Goal: Task Accomplishment & Management: Manage account settings

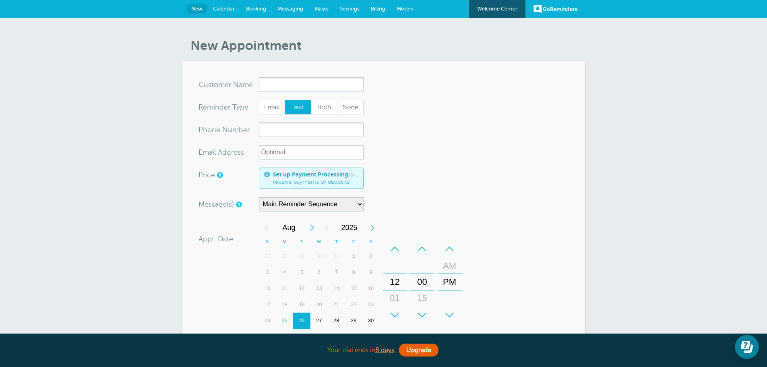
drag, startPoint x: 292, startPoint y: 8, endPoint x: 330, endPoint y: 45, distance: 53.8
click at [291, 8] on span "Messaging" at bounding box center [291, 9] width 26 height 6
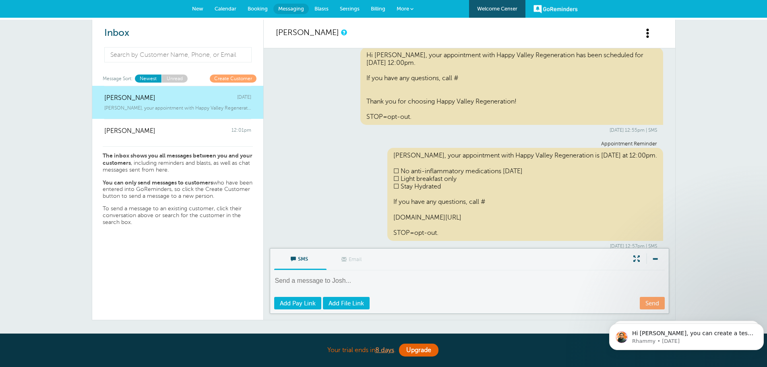
click at [566, 6] on link "GoReminders" at bounding box center [556, 9] width 44 height 18
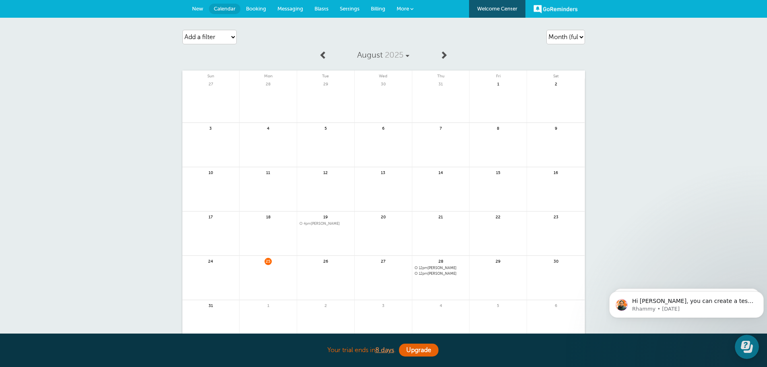
click at [503, 8] on link "Welcome Center" at bounding box center [497, 9] width 56 height 18
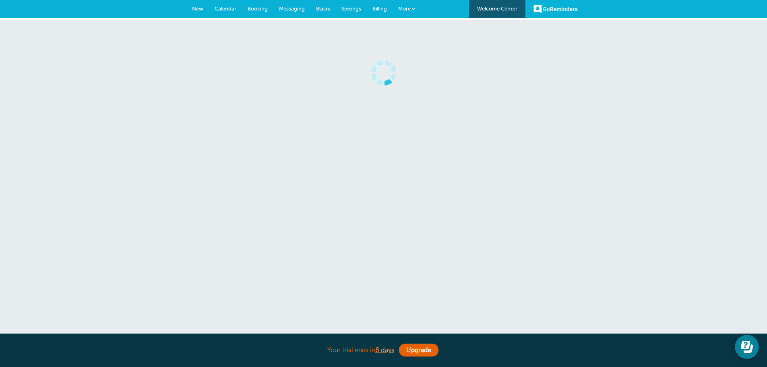
click at [290, 6] on span "Messaging" at bounding box center [292, 9] width 26 height 6
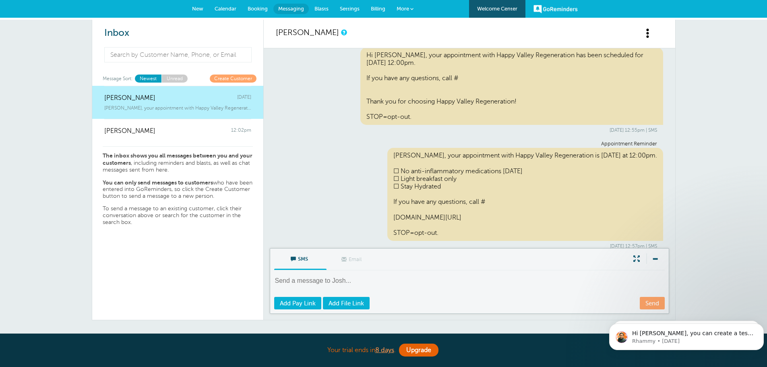
click at [647, 37] on span at bounding box center [648, 33] width 10 height 10
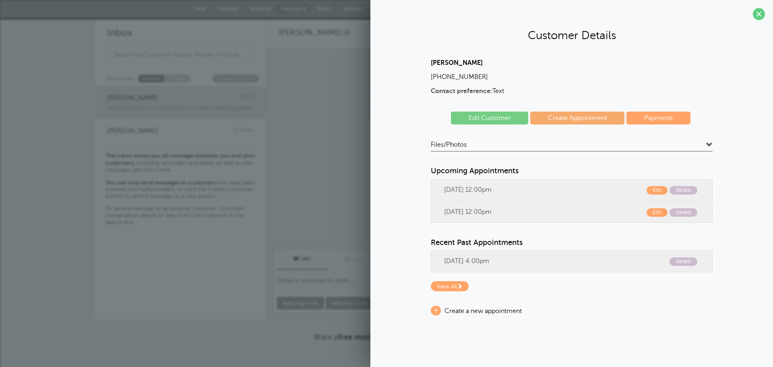
click at [756, 7] on section "Customer Details [PERSON_NAME] [PHONE_NUMBER] Contact preference: Text Edit Cus…" at bounding box center [572, 167] width 403 height 334
click at [762, 12] on span at bounding box center [759, 14] width 12 height 12
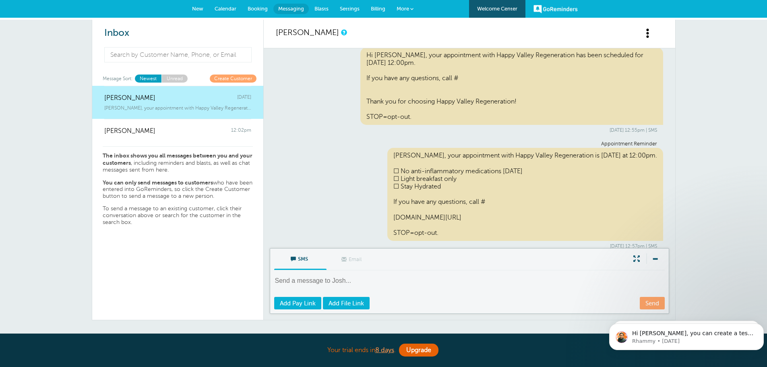
click at [342, 6] on span "Settings" at bounding box center [350, 9] width 20 height 6
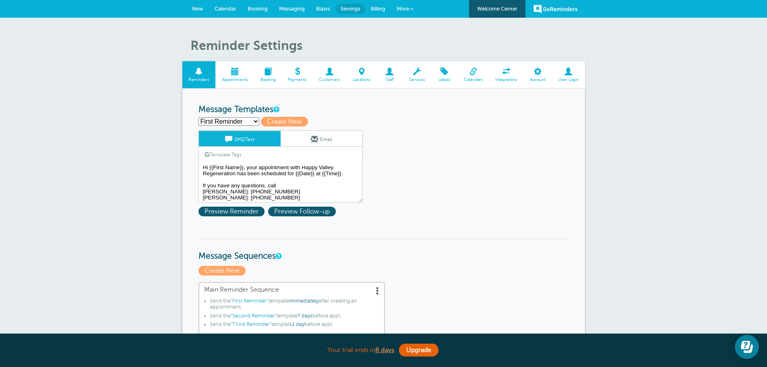
scroll to position [12, 0]
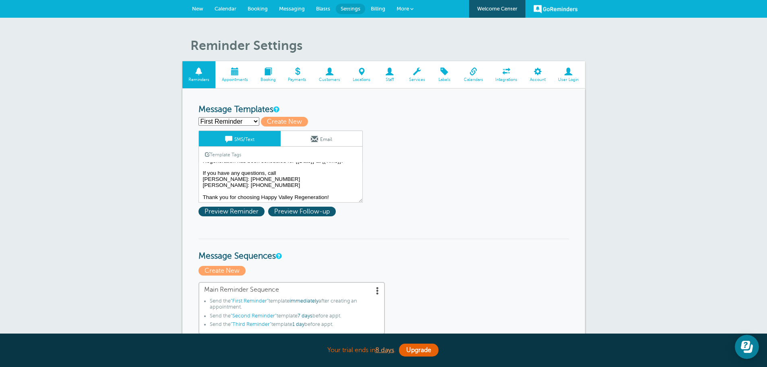
click at [191, 8] on link "New" at bounding box center [197, 9] width 23 height 18
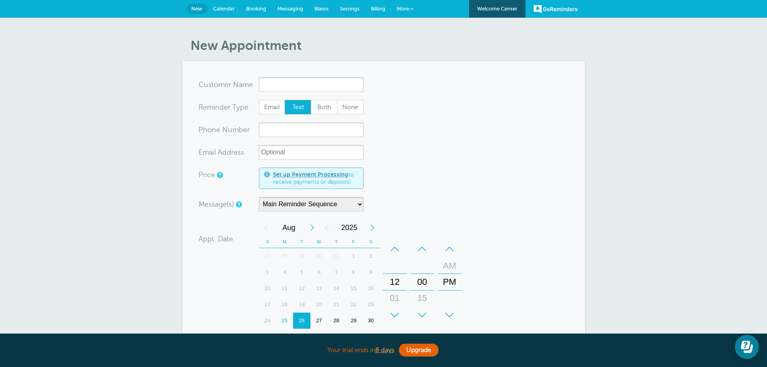
click at [290, 85] on input "x-no-autofill" at bounding box center [311, 84] width 105 height 15
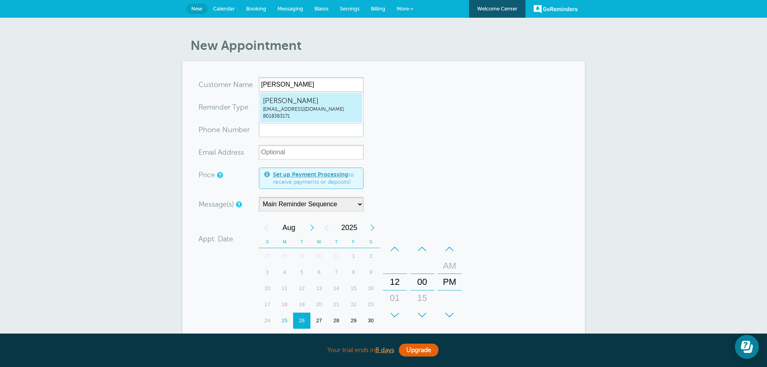
type input "ShannonHansoninfo@hvrnow.com8018363171"
type input "[PERSON_NAME]"
type input "8018363171"
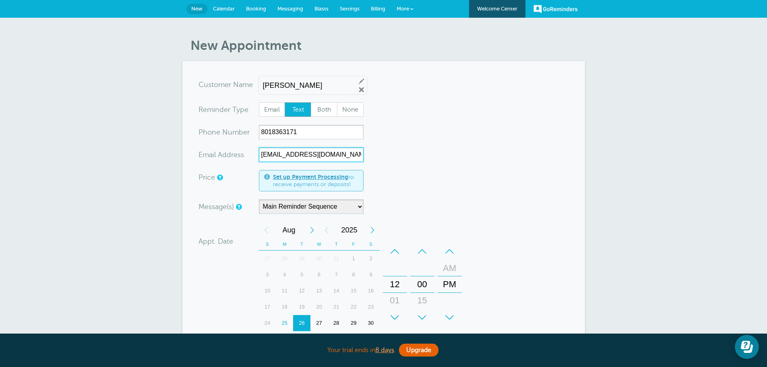
drag, startPoint x: 322, startPoint y: 155, endPoint x: 245, endPoint y: 162, distance: 77.3
click at [245, 162] on div "xx-no-autofill Ema il Add ress info@hvrnow.com" at bounding box center [281, 154] width 165 height 15
type input "shanson@hvrnow.com"
click at [358, 209] on select "Main Reminder Sequence" at bounding box center [311, 206] width 105 height 15
click at [259, 199] on select "Main Reminder Sequence" at bounding box center [311, 206] width 105 height 15
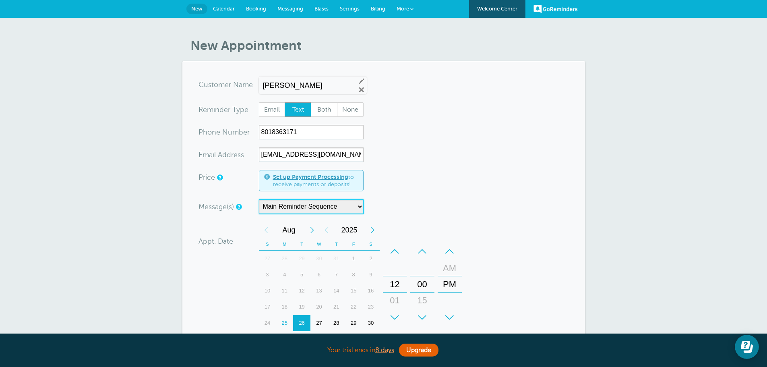
scroll to position [40, 0]
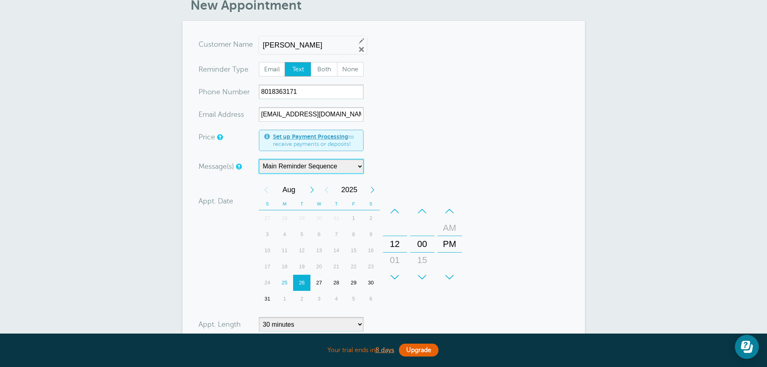
click at [336, 282] on div "28" at bounding box center [336, 283] width 17 height 16
drag, startPoint x: 397, startPoint y: 248, endPoint x: 406, endPoint y: 203, distance: 46.4
click at [406, 203] on div "+ – Hours 12 01 02 03 04 05 06 07 08 09 10 11" at bounding box center [394, 244] width 27 height 89
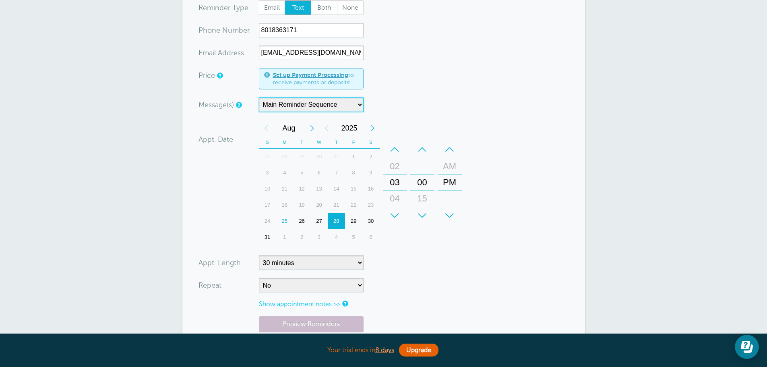
scroll to position [121, 0]
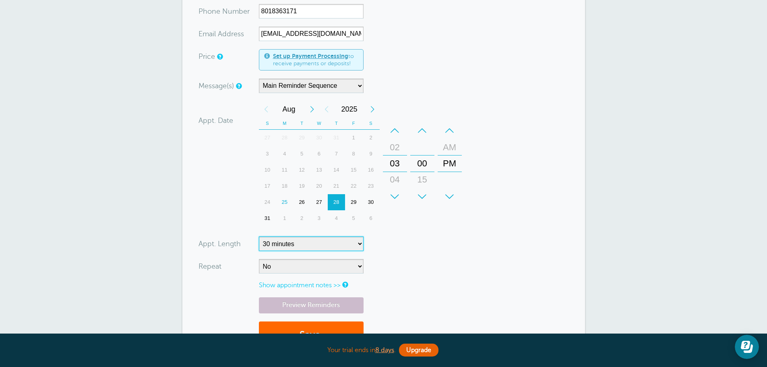
click at [346, 245] on select "5 minutes 10 minutes 15 minutes 20 minutes 25 minutes 30 minutes 35 minutes 40 …" at bounding box center [311, 243] width 105 height 15
select select "60"
click at [259, 236] on select "5 minutes 10 minutes 15 minutes 20 minutes 25 minutes 30 minutes 35 minutes 40 …" at bounding box center [311, 243] width 105 height 15
click at [215, 204] on div "Appt. Date 08/28/2025 15:00 Calendar Time + – Month January February March Apri…" at bounding box center [332, 164] width 267 height 127
click at [286, 263] on select "No Daily Weekly Every 2 weeks Every 3 weeks Every 4 weeks Monthly Every 5 weeks…" at bounding box center [311, 266] width 105 height 15
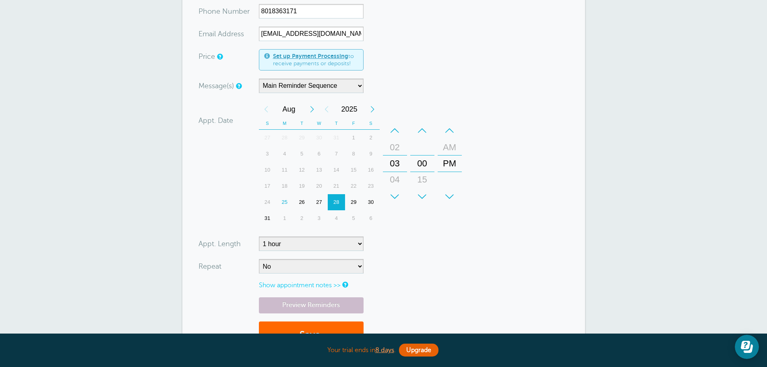
click at [209, 202] on div "Appt. Date 08/28/2025 15:00 Calendar Time + – Month January February March Apri…" at bounding box center [332, 164] width 267 height 127
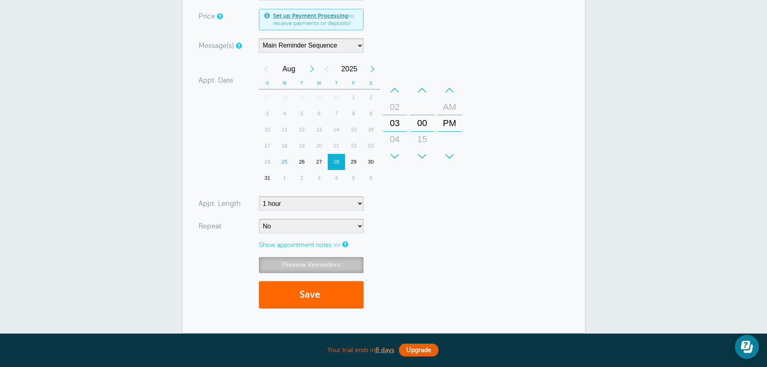
click at [345, 267] on link "Preview Reminders" at bounding box center [311, 265] width 105 height 16
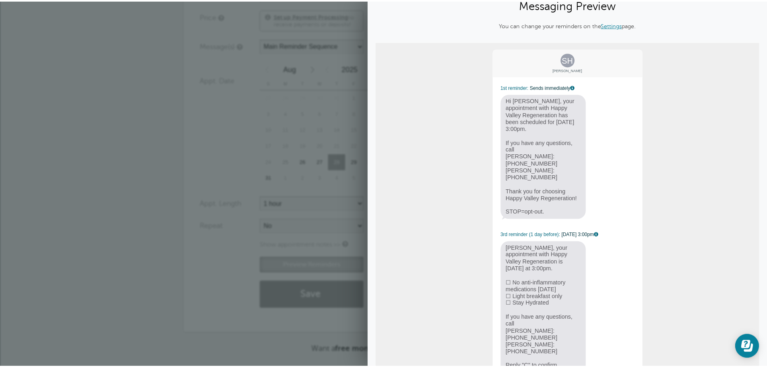
scroll to position [62, 0]
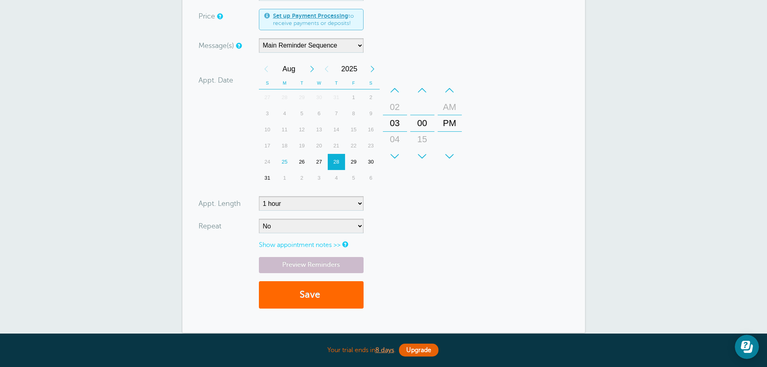
click at [336, 179] on div "4" at bounding box center [336, 178] width 17 height 16
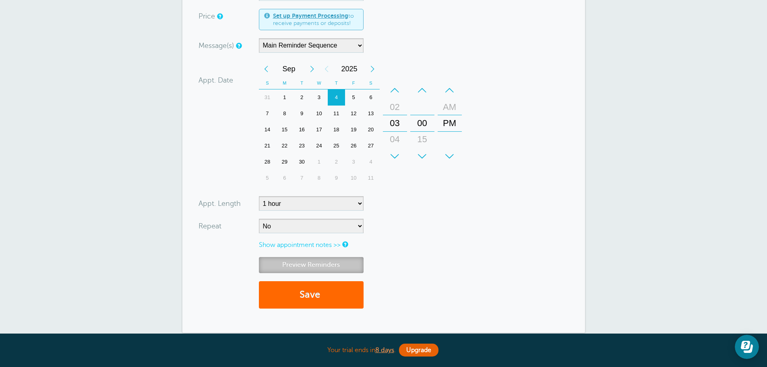
click at [337, 270] on link "Preview Reminders" at bounding box center [311, 265] width 105 height 16
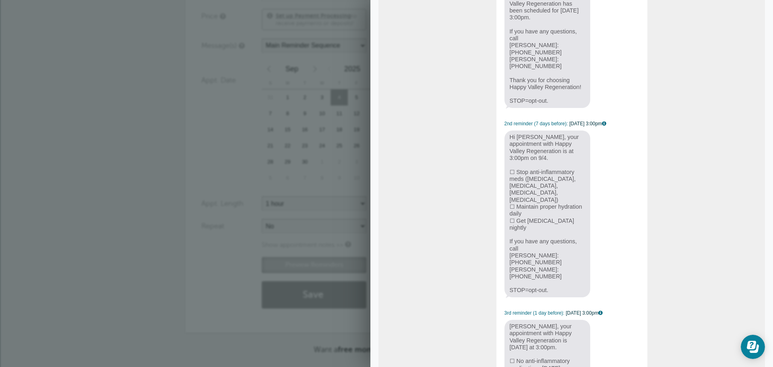
scroll to position [121, 0]
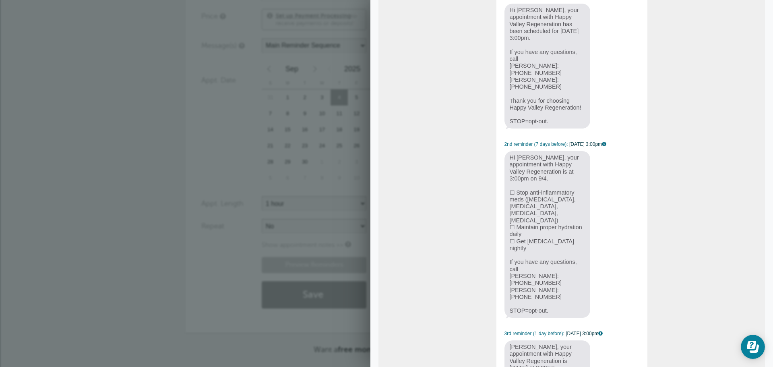
drag, startPoint x: 565, startPoint y: 267, endPoint x: 483, endPoint y: 173, distance: 125.3
click at [483, 173] on div "SH Shannon Hanson 1st reminder: Sends immediately Hi Shannon, your appointment …" at bounding box center [572, 226] width 387 height 551
copy span "Hi Shannon, your appointment with Happy Valley Regeneration is at 3:00pm on 9/4…"
click at [579, 164] on span "Hi Shannon, your appointment with Happy Valley Regeneration is at 3:00pm on 9/4…" at bounding box center [548, 234] width 86 height 166
click at [605, 206] on div "SH Shannon Hanson 1st reminder: Sends immediately Hi Shannon, your appointment …" at bounding box center [572, 226] width 153 height 539
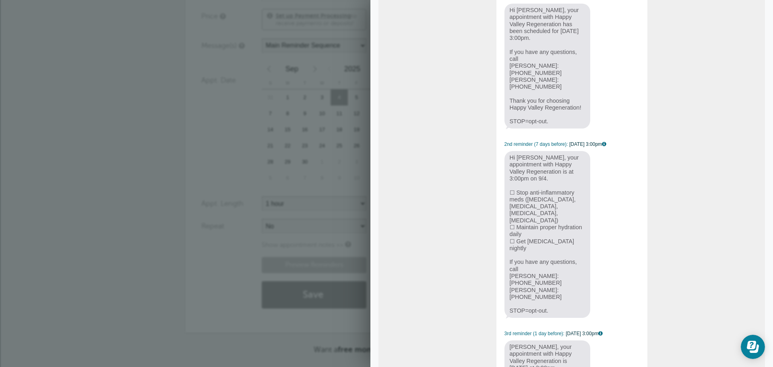
click at [153, 135] on div "New Appointment You are creating a new customer. To use an existing customer se…" at bounding box center [386, 126] width 773 height 538
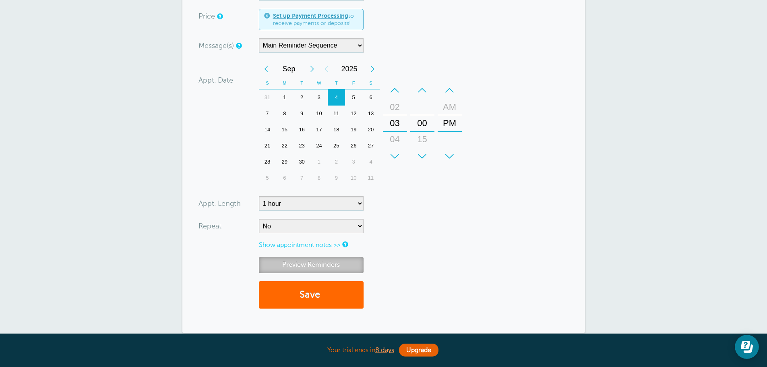
click at [332, 263] on link "Preview Reminders" at bounding box center [311, 265] width 105 height 16
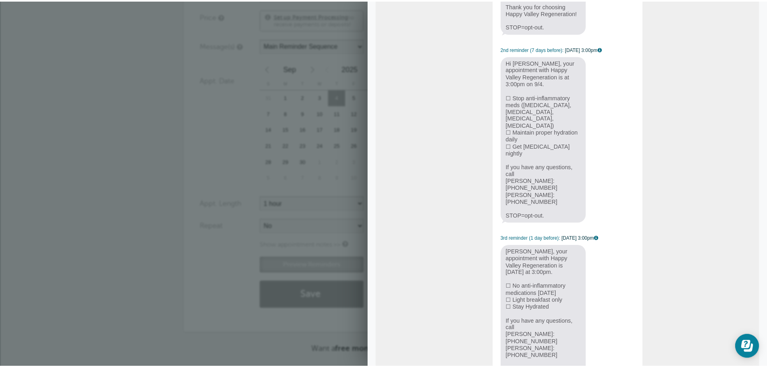
scroll to position [224, 0]
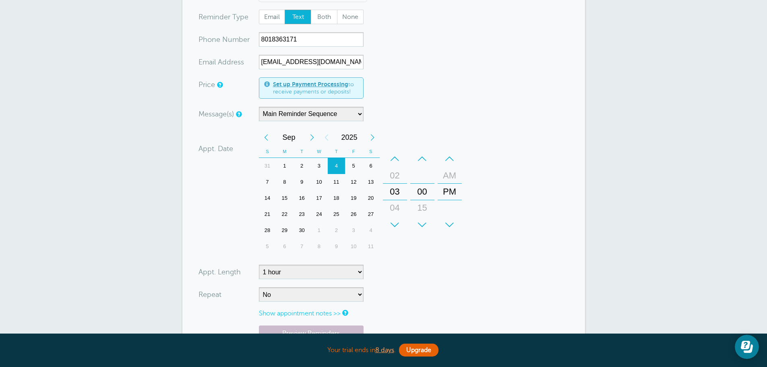
scroll to position [161, 0]
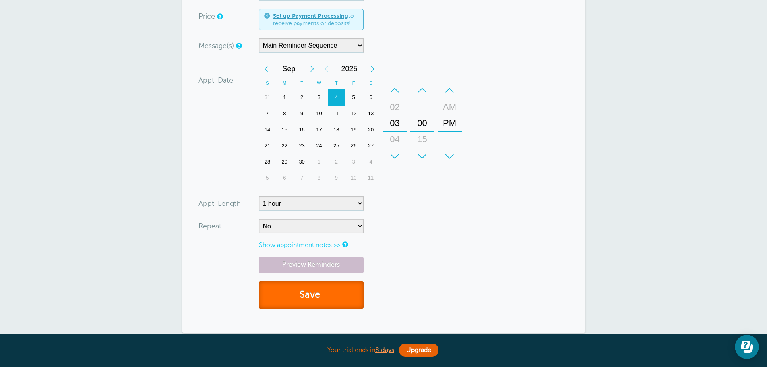
click at [347, 290] on button "Save" at bounding box center [311, 295] width 105 height 28
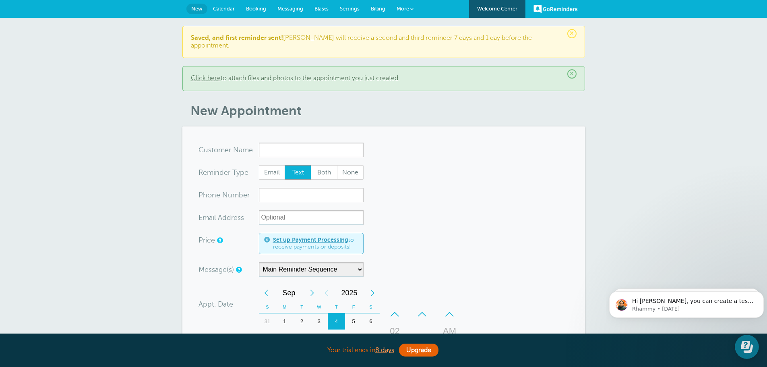
click at [232, 8] on span "Calendar" at bounding box center [224, 9] width 22 height 6
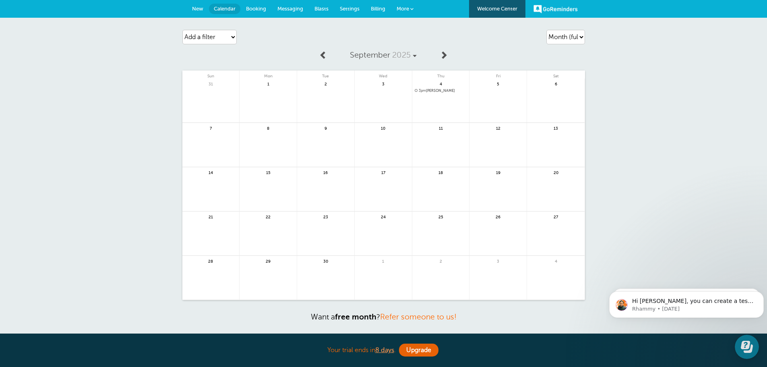
click at [448, 89] on span "3pm [PERSON_NAME]" at bounding box center [441, 91] width 52 height 4
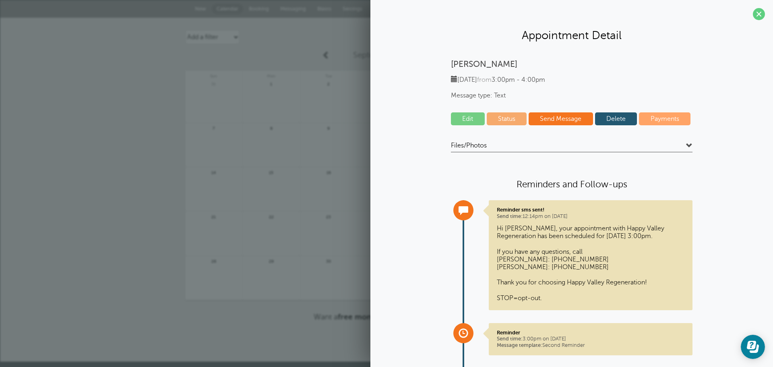
scroll to position [40, 0]
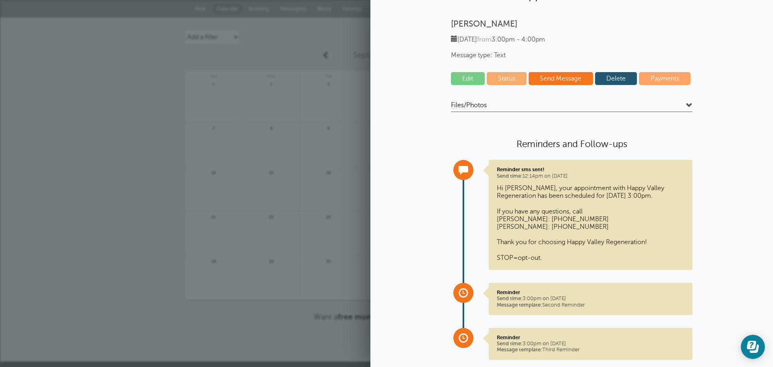
click at [509, 78] on link "Status" at bounding box center [507, 78] width 40 height 13
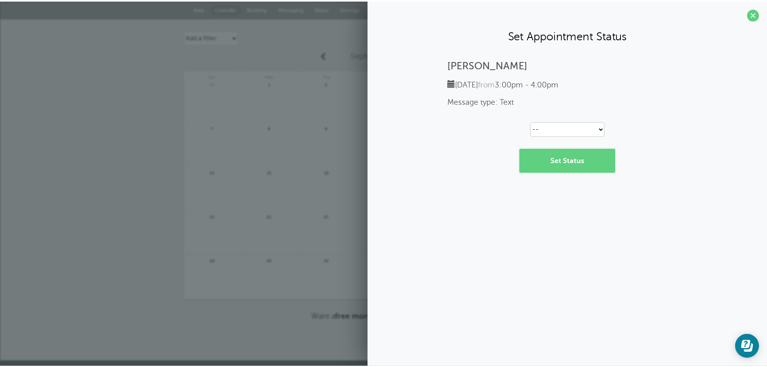
scroll to position [0, 0]
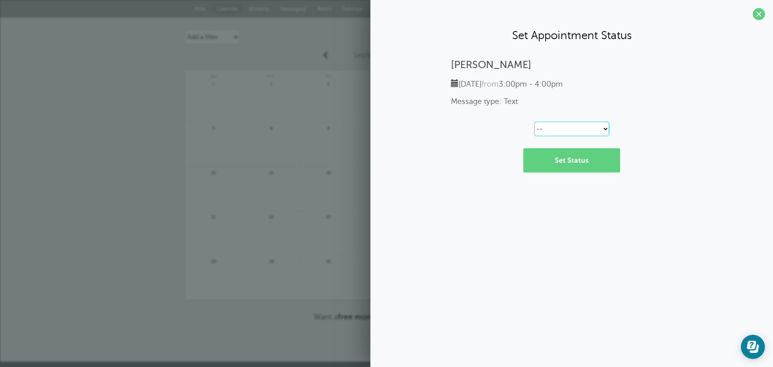
click at [557, 128] on select "-- Confirmed Reschedule Requested Cancelled" at bounding box center [572, 129] width 75 height 15
click at [689, 107] on div "Shannon Hanson Thursday, 9/4 from 3:00pm - 4:00pm Message type: Text -- Confirm…" at bounding box center [572, 115] width 387 height 113
click at [758, 16] on span at bounding box center [759, 14] width 12 height 12
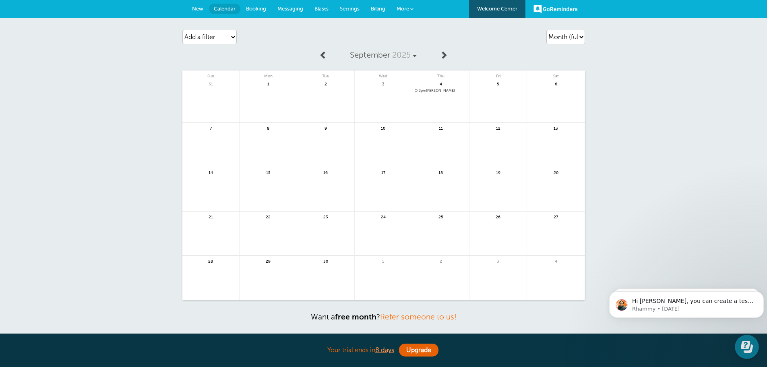
click at [451, 94] on link at bounding box center [440, 111] width 57 height 35
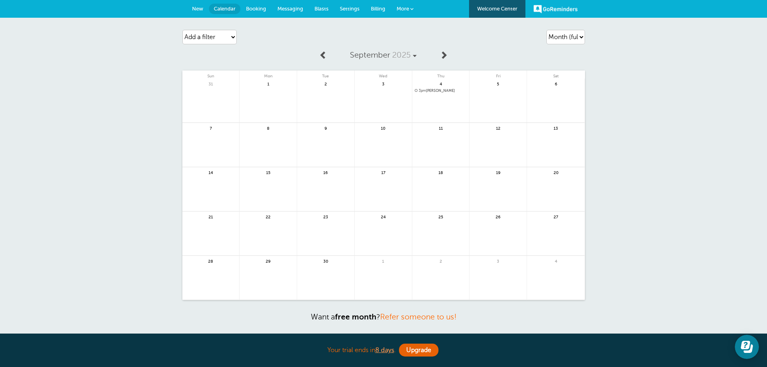
click at [439, 89] on span "3pm [PERSON_NAME]" at bounding box center [441, 91] width 52 height 4
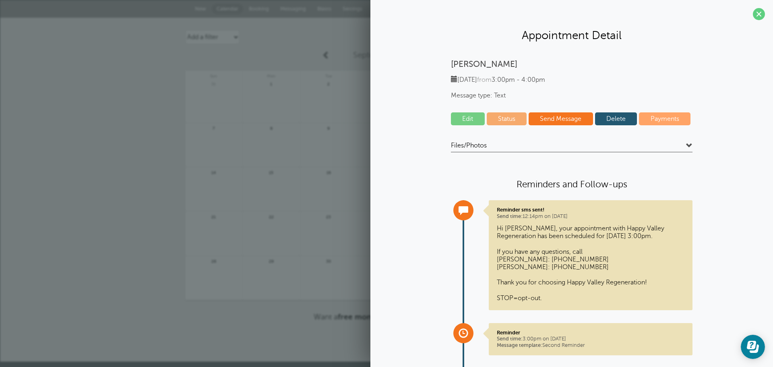
click at [557, 122] on link "Send Message" at bounding box center [561, 118] width 64 height 13
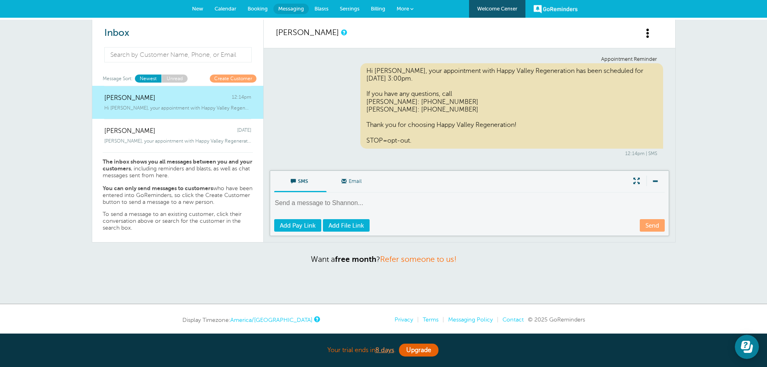
click at [365, 205] on textarea at bounding box center [470, 209] width 392 height 20
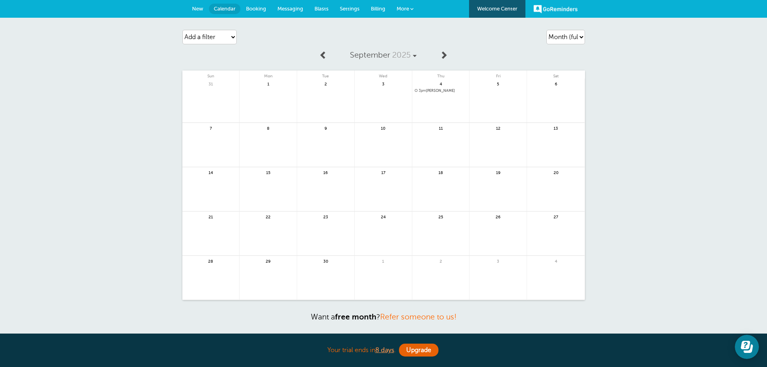
click at [440, 89] on span "3pm Shannon Hanson" at bounding box center [441, 91] width 52 height 4
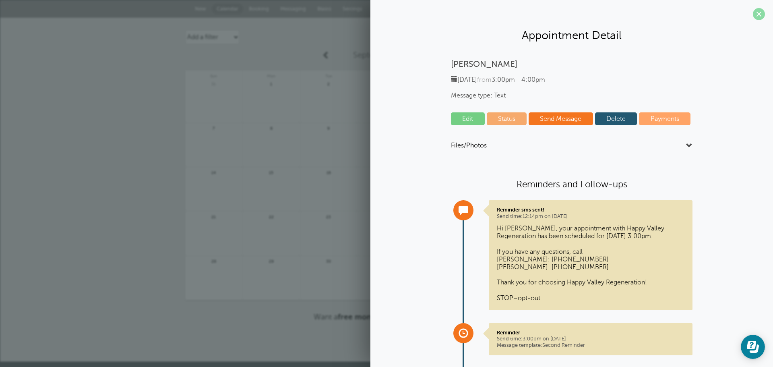
click at [753, 16] on span at bounding box center [759, 14] width 12 height 12
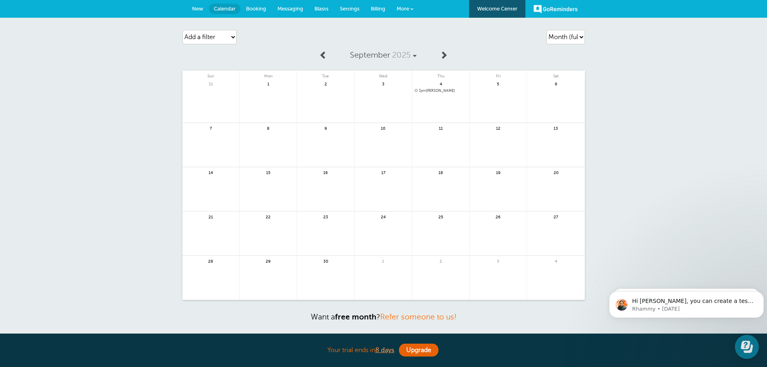
click at [375, 8] on span "Billing" at bounding box center [378, 9] width 15 height 6
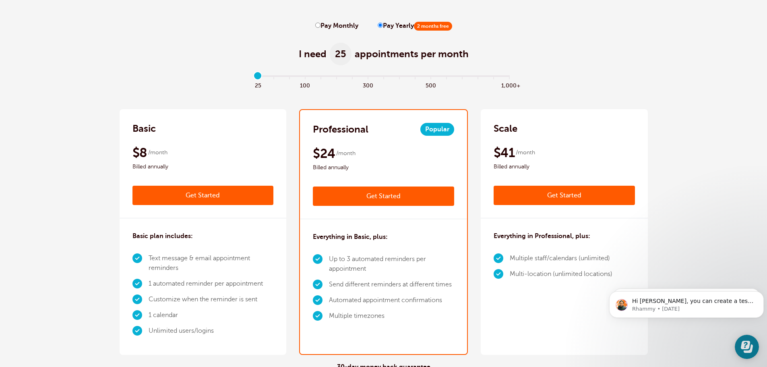
scroll to position [40, 0]
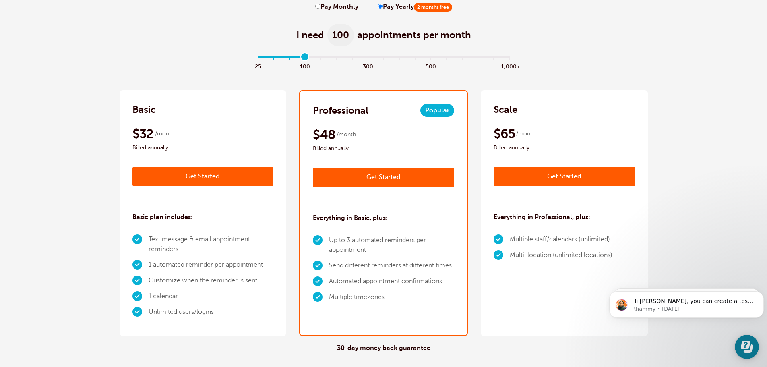
drag, startPoint x: 257, startPoint y: 60, endPoint x: 304, endPoint y: 61, distance: 46.7
type input "3"
click at [304, 60] on input "range" at bounding box center [383, 59] width 261 height 2
drag, startPoint x: 148, startPoint y: 261, endPoint x: 270, endPoint y: 256, distance: 121.8
click at [270, 256] on ul "Text message & email appointment reminders 1 automated reminder per appointment…" at bounding box center [203, 276] width 141 height 88
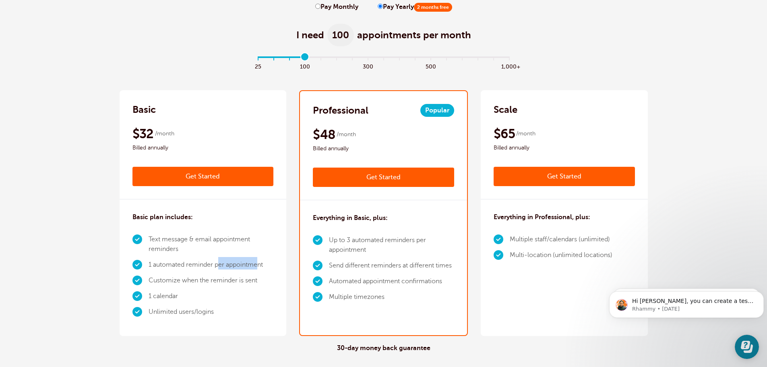
drag, startPoint x: 237, startPoint y: 262, endPoint x: 220, endPoint y: 263, distance: 16.9
click at [220, 263] on li "1 automated reminder per appointment" at bounding box center [211, 265] width 125 height 16
click at [385, 242] on li "Up to 3 automated reminders per appointment" at bounding box center [391, 244] width 125 height 25
drag, startPoint x: 376, startPoint y: 252, endPoint x: 324, endPoint y: 240, distance: 53.0
click at [329, 240] on li "Up to 3 automated reminders per appointment" at bounding box center [391, 244] width 125 height 25
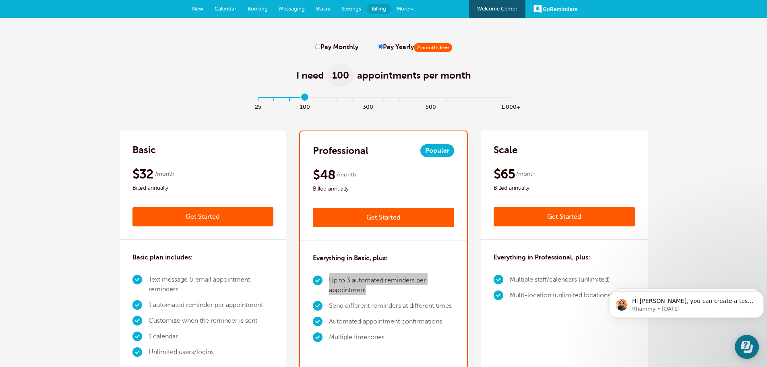
scroll to position [0, 0]
click at [195, 6] on link "New" at bounding box center [197, 9] width 23 height 18
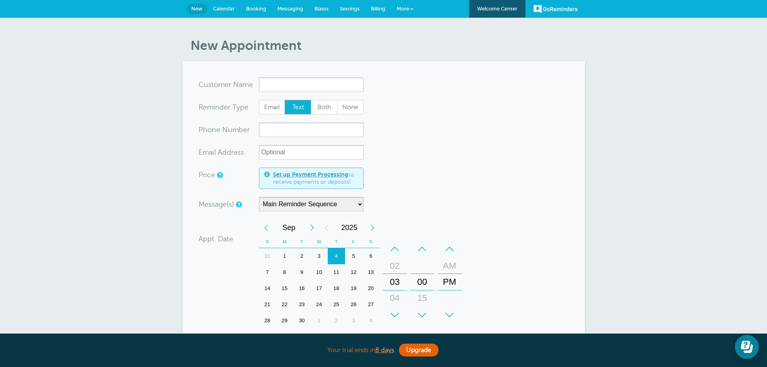
drag, startPoint x: 352, startPoint y: 7, endPoint x: 357, endPoint y: 8, distance: 4.9
click at [353, 7] on span "Settings" at bounding box center [350, 9] width 20 height 6
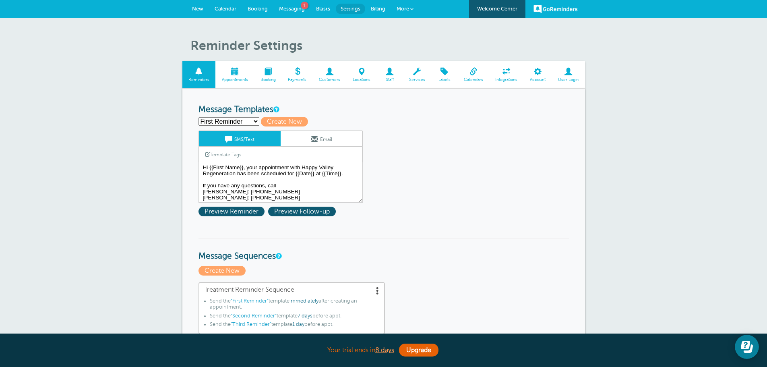
scroll to position [40, 0]
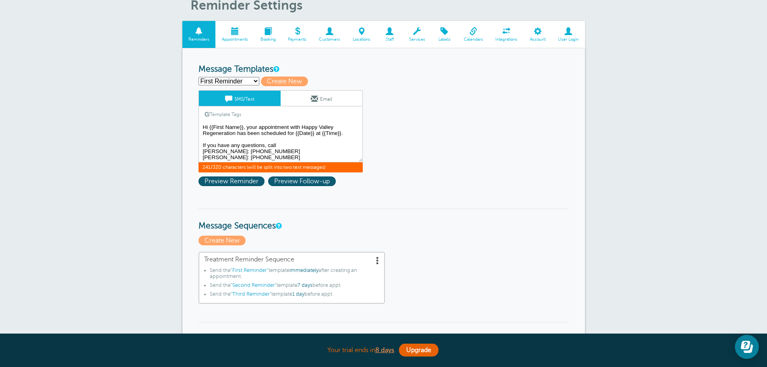
drag, startPoint x: 277, startPoint y: 144, endPoint x: 201, endPoint y: 146, distance: 76.2
click at [201, 146] on textarea "Hi {{First Name}}, your appointment with Happy Valley Regeneration has been sch…" at bounding box center [281, 142] width 164 height 40
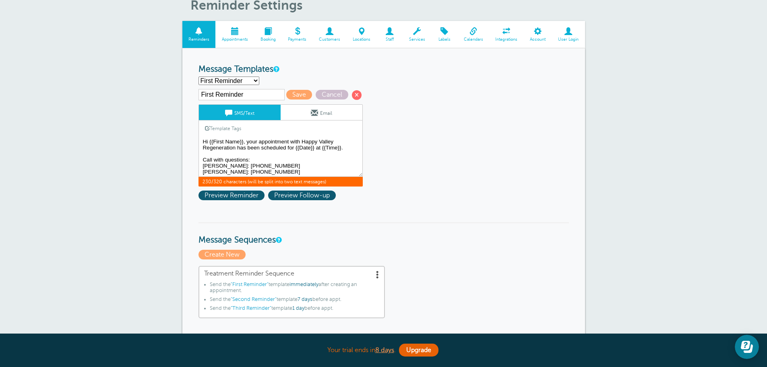
click at [266, 161] on textarea "Hi {{First Name}}, your appointment with Happy Valley Regeneration has been sch…" at bounding box center [281, 157] width 164 height 40
click at [278, 168] on textarea "Hi {{First Name}}, your appointment with Happy Valley Regeneration has been sch…" at bounding box center [281, 157] width 164 height 40
click at [269, 170] on textarea "Hi {{First Name}}, your appointment with Happy Valley Regeneration has been sch…" at bounding box center [281, 157] width 164 height 40
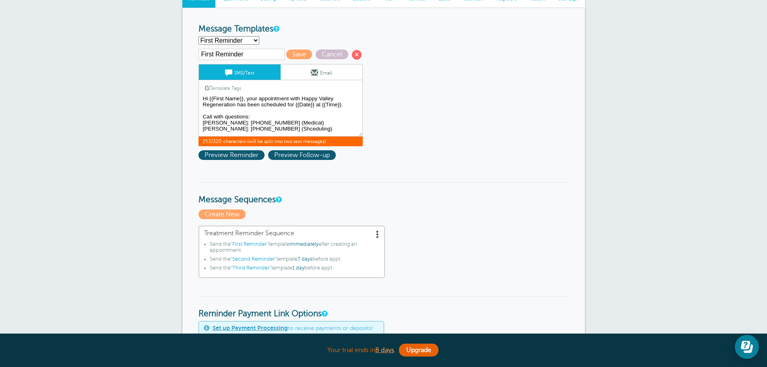
scroll to position [0, 0]
click at [205, 120] on textarea "Hi {{First Name}}, your appointment with Happy Valley Regeneration has been sch…" at bounding box center [281, 116] width 164 height 40
click at [346, 108] on textarea "Hi {{First Name}}, your appointment with Happy Valley Regeneration has been sch…" at bounding box center [281, 116] width 164 height 40
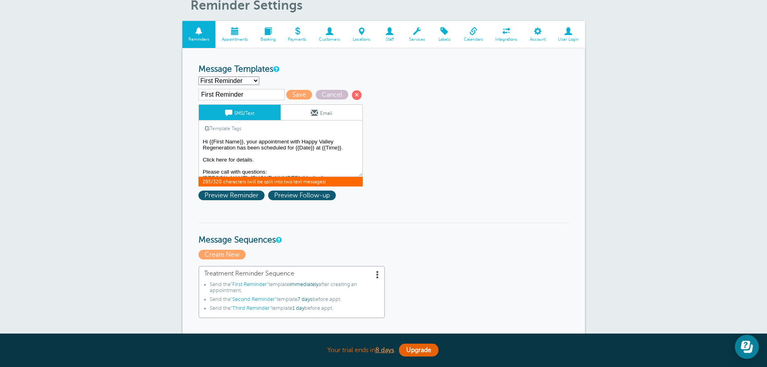
type textarea "Hi {{First Name}}, your appointment with Happy Valley Regeneration has been sch…"
click at [290, 98] on span "Save" at bounding box center [299, 95] width 26 height 10
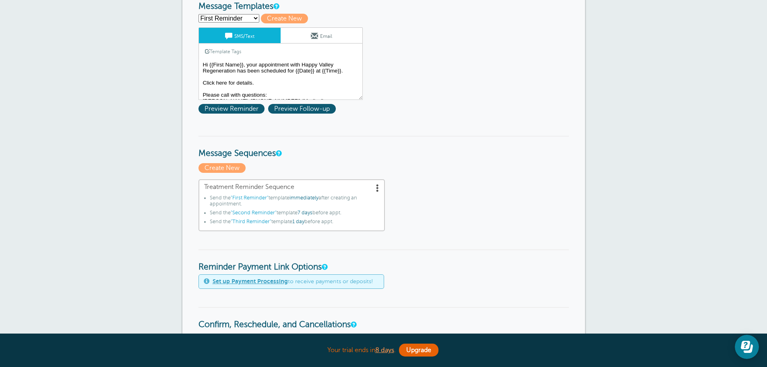
scroll to position [81, 0]
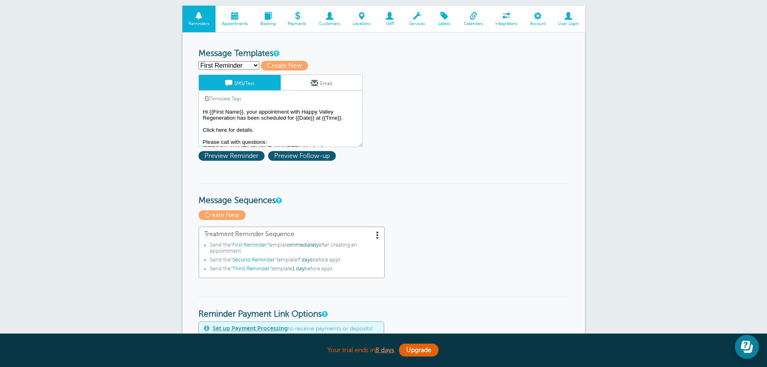
click at [238, 67] on select "First Reminder Second Reminder Third Reminder Create new..." at bounding box center [229, 65] width 61 height 8
select select "159491"
click at [199, 61] on select "First Reminder Second Reminder Third Reminder Create new..." at bounding box center [229, 65] width 61 height 8
type input "Second Reminder"
type textarea "Hi {{First Name}}, your appointment with Happy Valley Regeneration is at {{Time…"
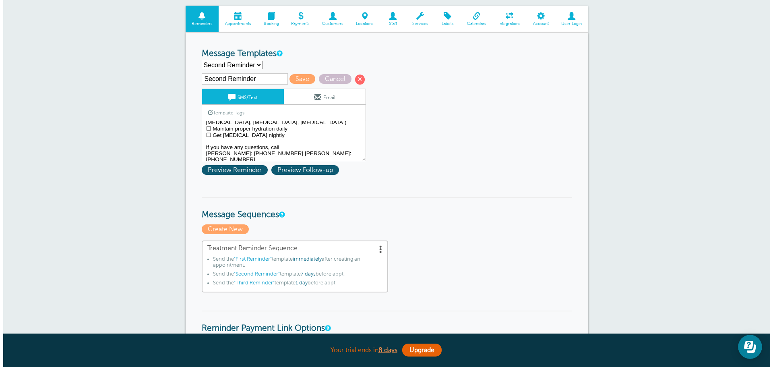
scroll to position [0, 0]
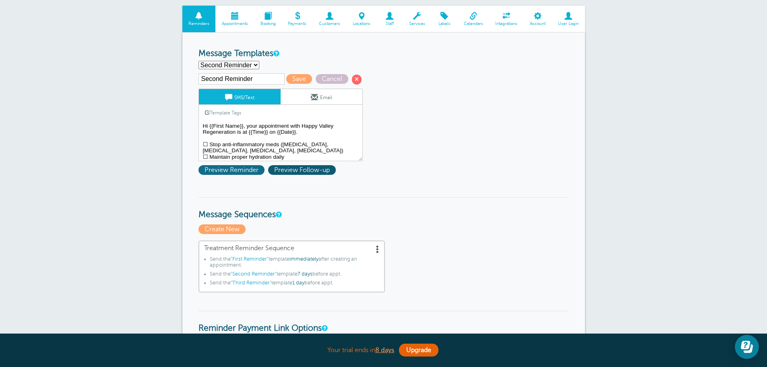
click at [246, 166] on span "Preview Reminder" at bounding box center [232, 170] width 66 height 10
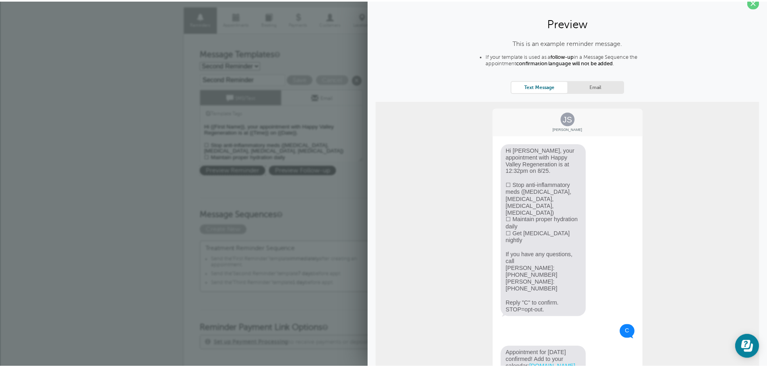
scroll to position [12, 0]
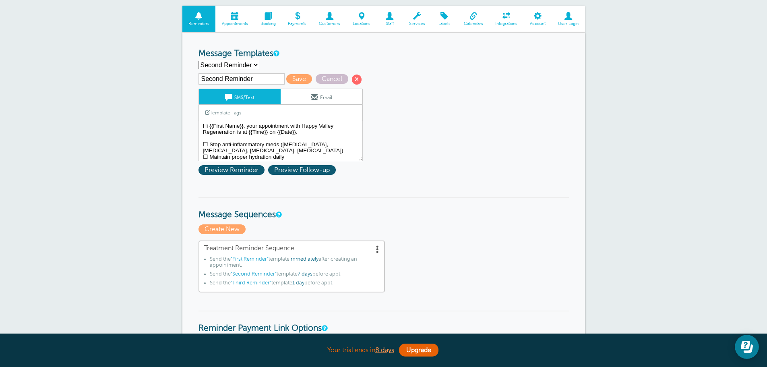
click at [234, 62] on select "First Reminder Second Reminder Third Reminder Create new..." at bounding box center [229, 65] width 61 height 8
select select "159492"
click at [199, 61] on select "First Reminder Second Reminder Third Reminder Create new..." at bounding box center [229, 65] width 61 height 8
type input "Third Reminder"
type textarea "{{First Name}}, your appointment with Happy Valley Regeneration is [DATE] at {{…"
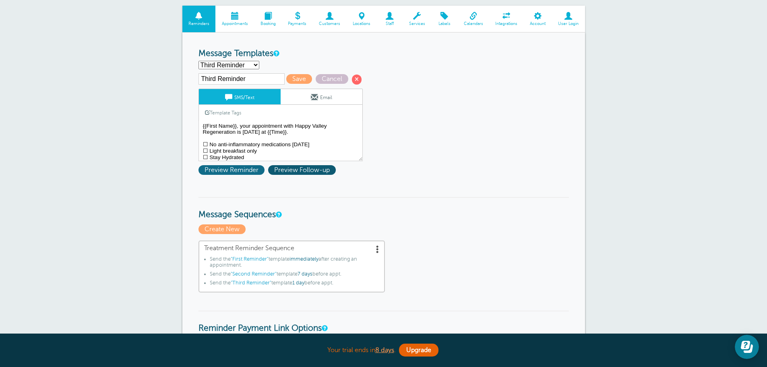
click at [242, 170] on span "Preview Reminder" at bounding box center [232, 170] width 66 height 10
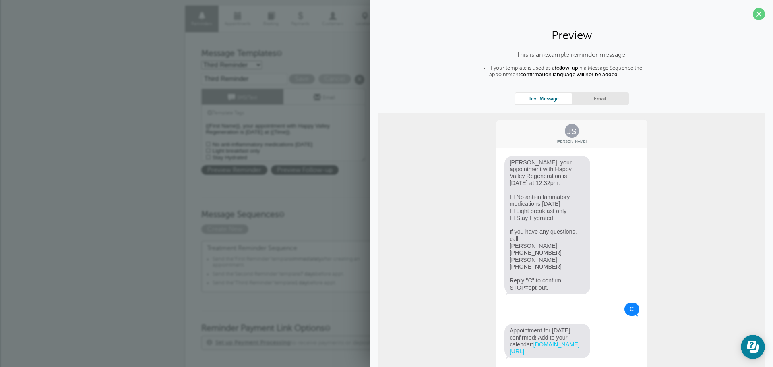
click at [753, 15] on span at bounding box center [759, 14] width 12 height 12
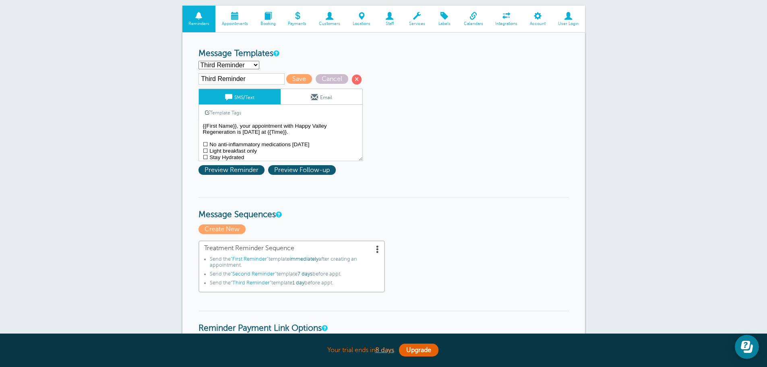
click at [241, 66] on select "First Reminder Second Reminder Third Reminder Create new..." at bounding box center [229, 65] width 61 height 8
select select "159491"
click at [199, 61] on select "First Reminder Second Reminder Third Reminder Create new..." at bounding box center [229, 65] width 61 height 8
type input "Second Reminder"
type textarea "Hi {{First Name}}, your appointment with Happy Valley Regeneration is at {{Time…"
